Goal: Task Accomplishment & Management: Manage account settings

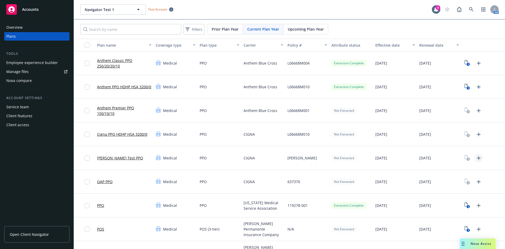
click at [477, 158] on icon "Upload Plan Documents" at bounding box center [479, 158] width 6 height 6
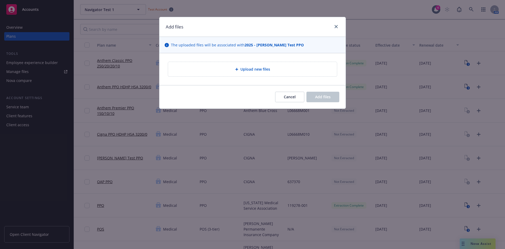
click at [246, 67] on span "Upload new files" at bounding box center [255, 69] width 30 height 6
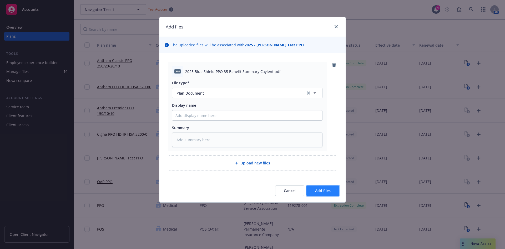
click at [328, 190] on span "Add files" at bounding box center [323, 190] width 16 height 5
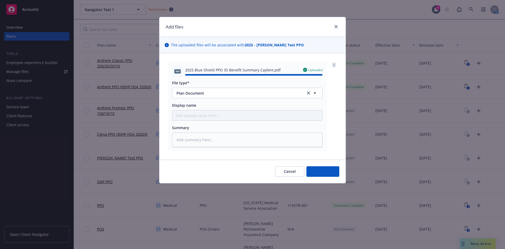
type textarea "x"
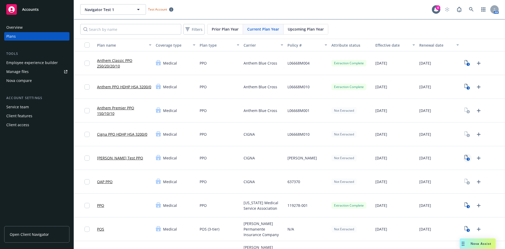
click at [465, 159] on icon "1" at bounding box center [468, 158] width 6 height 6
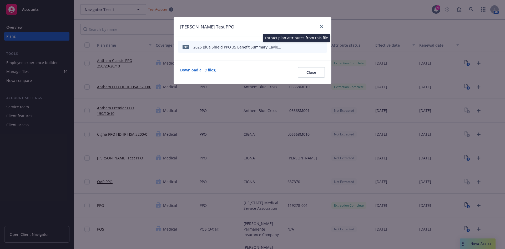
click at [298, 47] on icon "start extraction" at bounding box center [295, 46] width 6 height 6
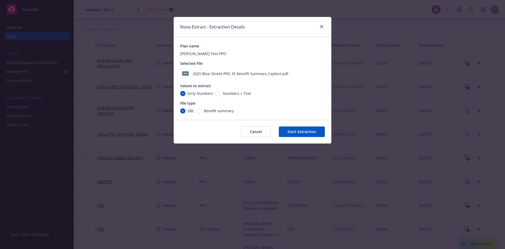
click at [210, 111] on span "Benefit summary" at bounding box center [219, 111] width 30 height 6
click at [202, 111] on input "Benefit summary" at bounding box center [198, 110] width 5 height 5
radio input "true"
click at [298, 131] on button "Start Extraction" at bounding box center [302, 131] width 46 height 11
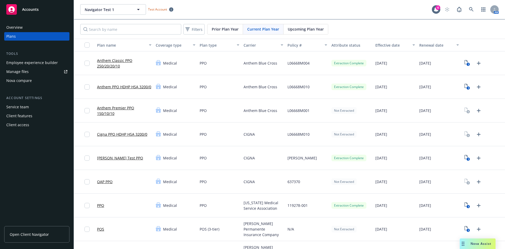
click at [41, 173] on div "Overview Plans Tools Employee experience builder Manage files Nova compare Acco…" at bounding box center [37, 133] width 74 height 232
